Goal: Task Accomplishment & Management: Use online tool/utility

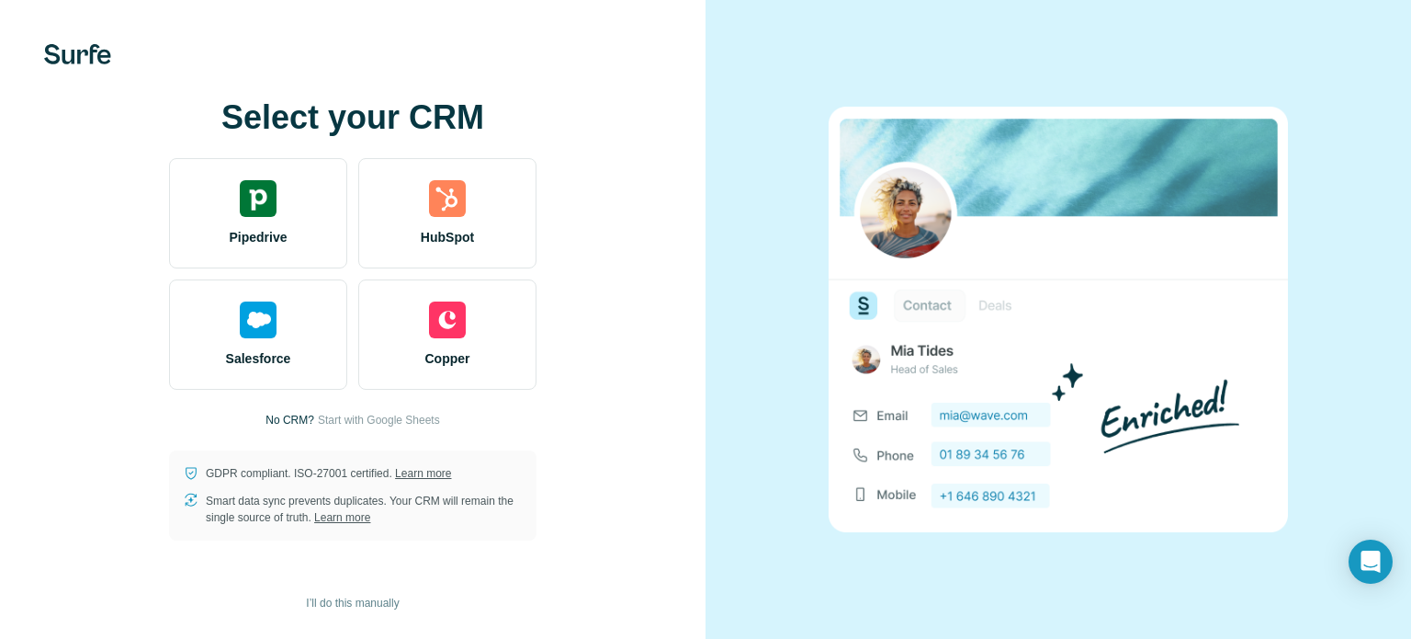
click at [285, 422] on p "No CRM?" at bounding box center [290, 420] width 49 height 17
click at [392, 419] on span "Start with Google Sheets" at bounding box center [379, 420] width 122 height 17
